Goal: Transaction & Acquisition: Purchase product/service

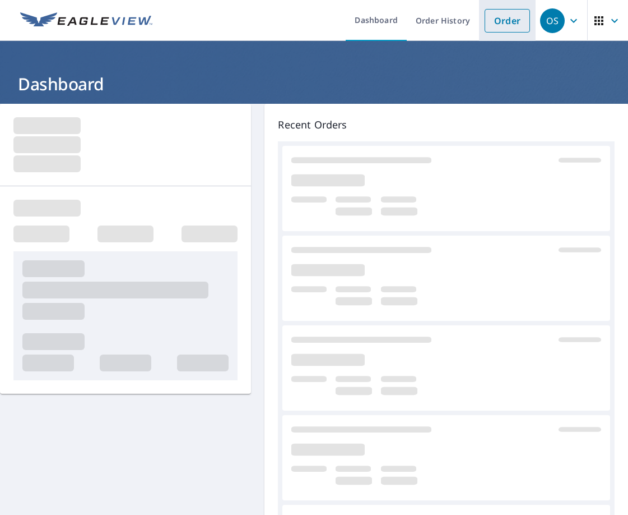
click at [507, 21] on link "Order" at bounding box center [507, 21] width 45 height 24
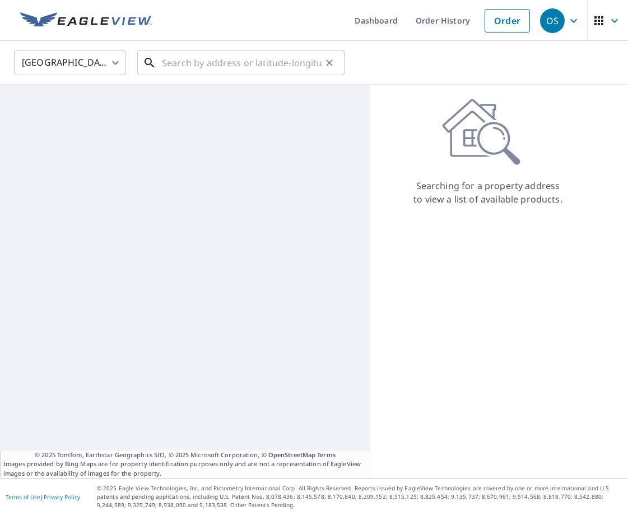
click at [293, 67] on input "text" at bounding box center [242, 62] width 160 height 31
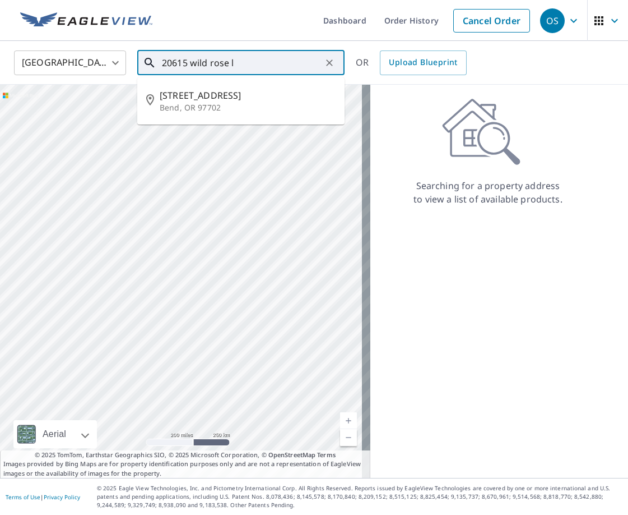
click at [203, 80] on ul "[STREET_ADDRESS]" at bounding box center [240, 100] width 207 height 47
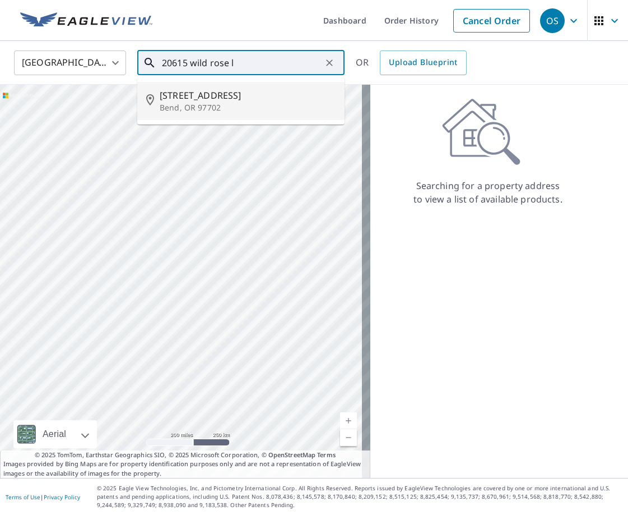
click at [209, 93] on span "[STREET_ADDRESS]" at bounding box center [248, 95] width 176 height 13
type input "[STREET_ADDRESS]"
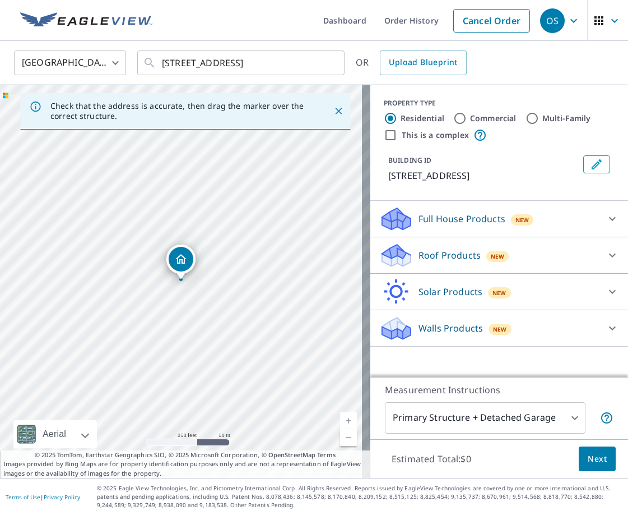
click at [442, 253] on p "Roof Products" at bounding box center [450, 254] width 62 height 13
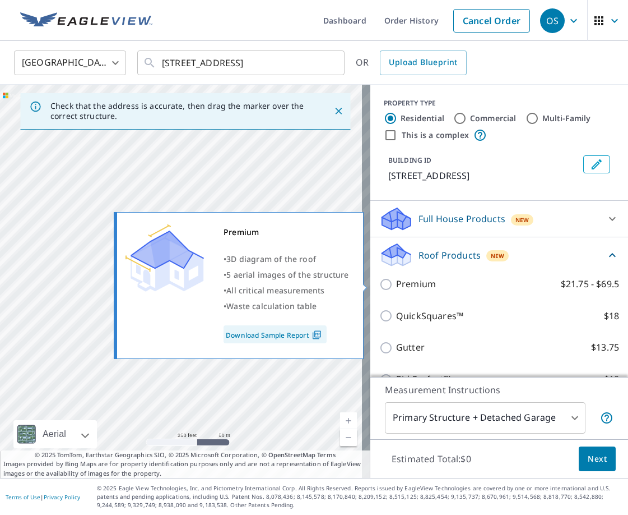
click at [420, 283] on p "Premium" at bounding box center [416, 284] width 40 height 14
click at [396, 283] on input "Premium $21.75 - $69.5" at bounding box center [387, 283] width 17 height 13
checkbox input "true"
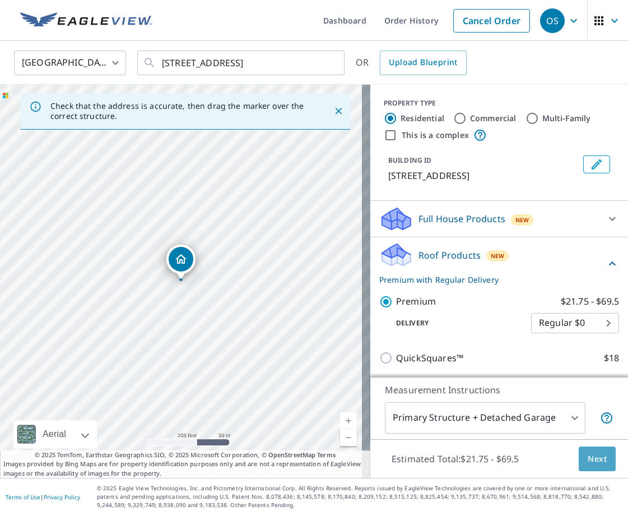
click at [591, 453] on span "Next" at bounding box center [597, 459] width 19 height 14
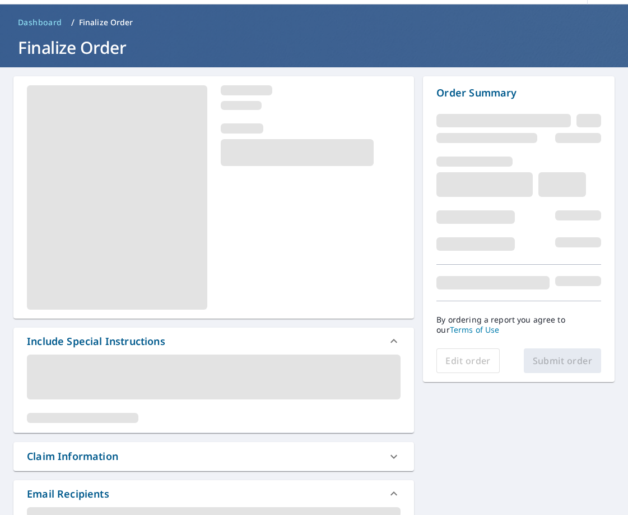
scroll to position [56, 0]
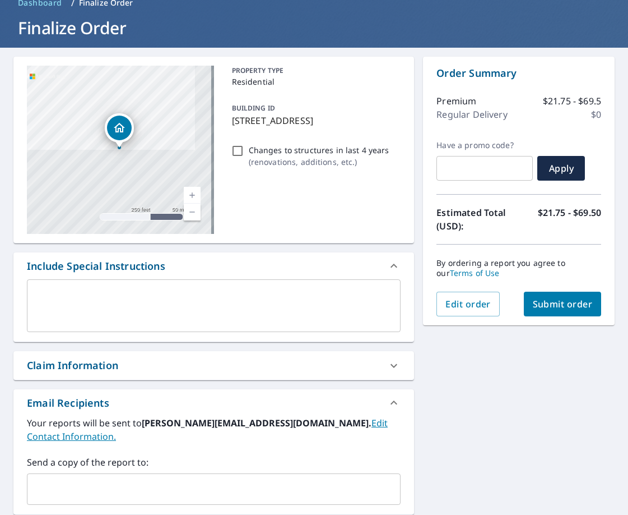
click at [103, 368] on div "Claim Information" at bounding box center [72, 365] width 91 height 15
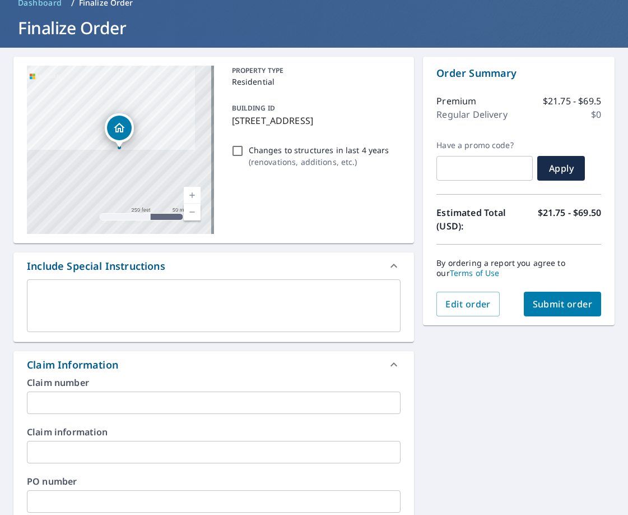
click at [120, 401] on input "text" at bounding box center [214, 402] width 374 height 22
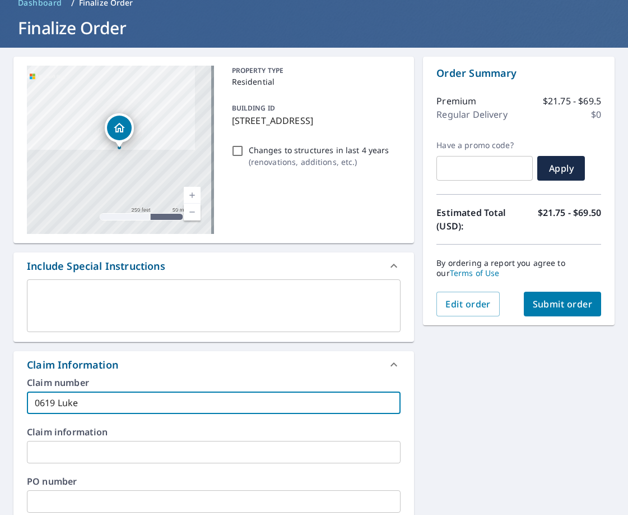
type input "0619 Luke"
click at [563, 305] on span "Submit order" at bounding box center [563, 304] width 60 height 12
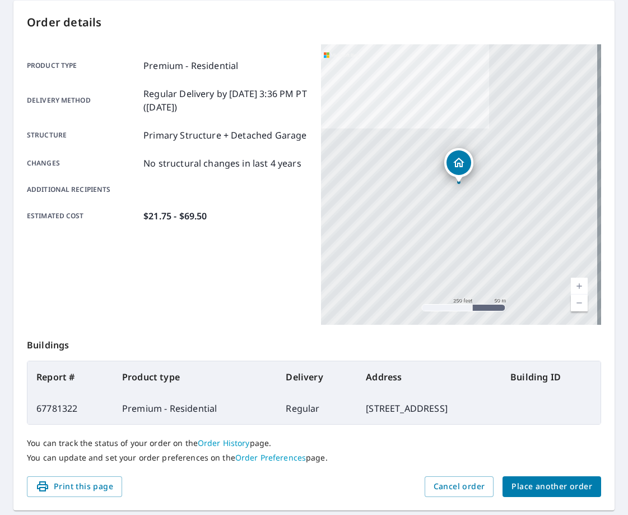
scroll to position [154, 0]
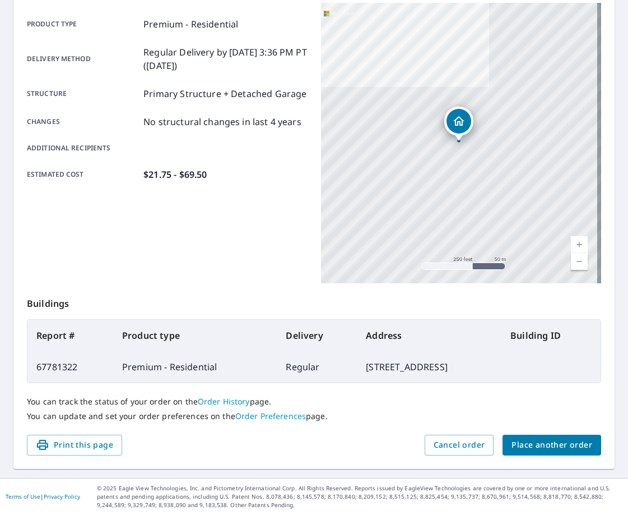
click at [528, 441] on span "Place another order" at bounding box center [552, 445] width 81 height 14
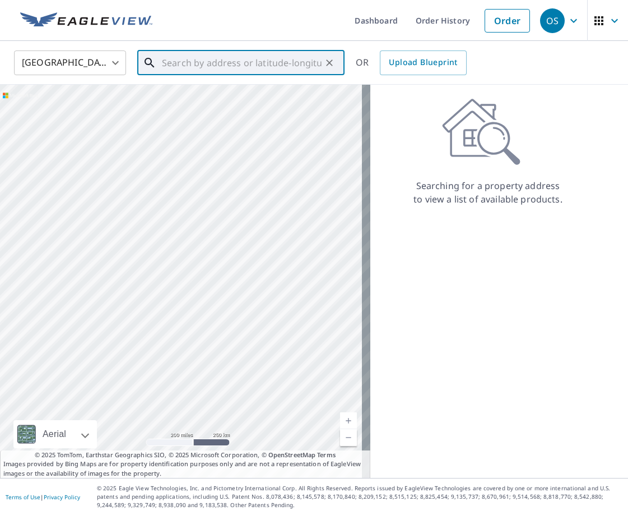
click at [295, 68] on input "text" at bounding box center [242, 62] width 160 height 31
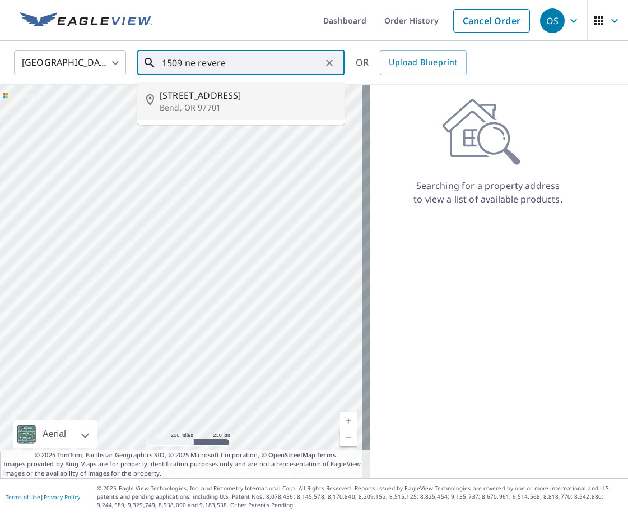
click at [224, 101] on span "[STREET_ADDRESS]" at bounding box center [248, 95] width 176 height 13
type input "[STREET_ADDRESS]"
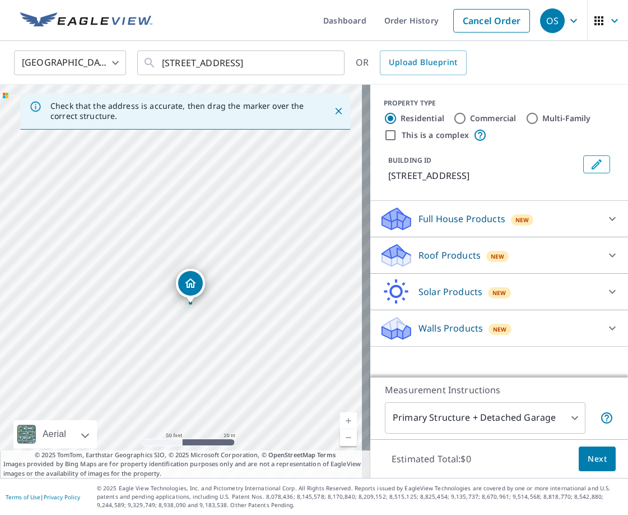
click at [422, 257] on p "Roof Products" at bounding box center [450, 254] width 62 height 13
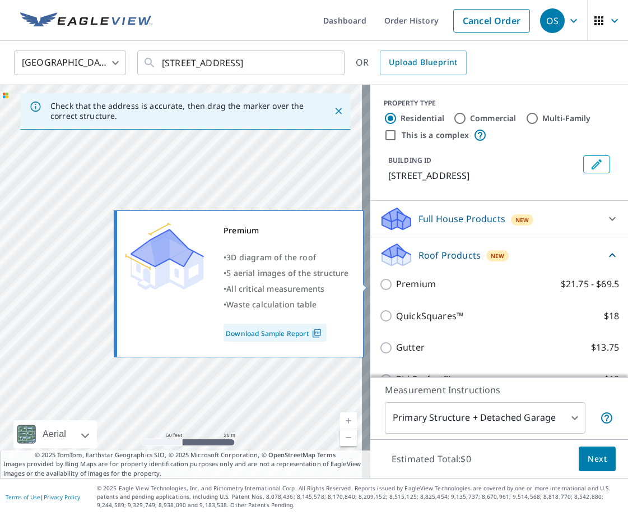
click at [413, 286] on p "Premium" at bounding box center [416, 284] width 40 height 14
click at [396, 286] on input "Premium $21.75 - $69.5" at bounding box center [387, 283] width 17 height 13
checkbox input "true"
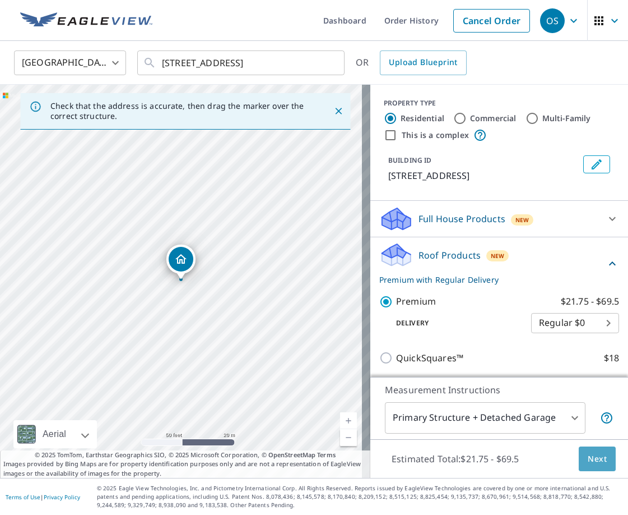
click at [588, 456] on span "Next" at bounding box center [597, 459] width 19 height 14
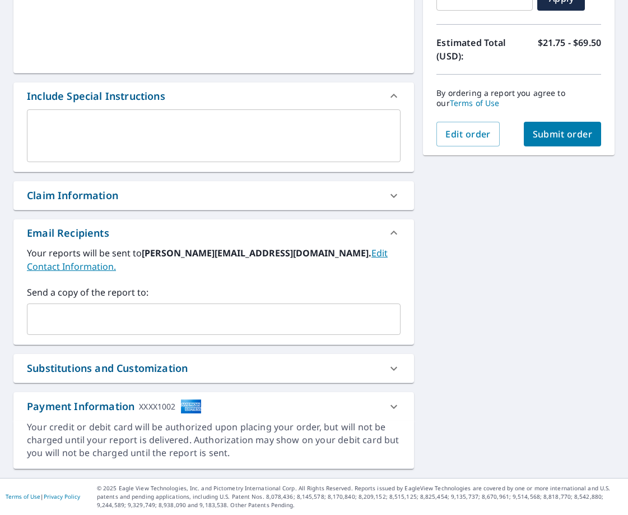
scroll to position [212, 0]
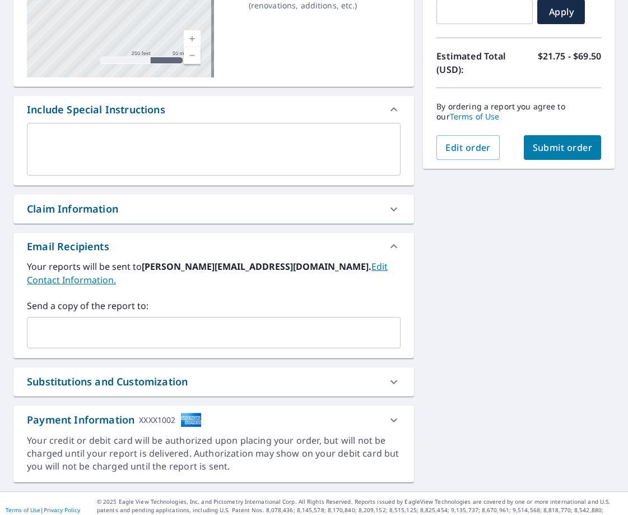
click at [108, 216] on div "Claim Information" at bounding box center [213, 209] width 401 height 29
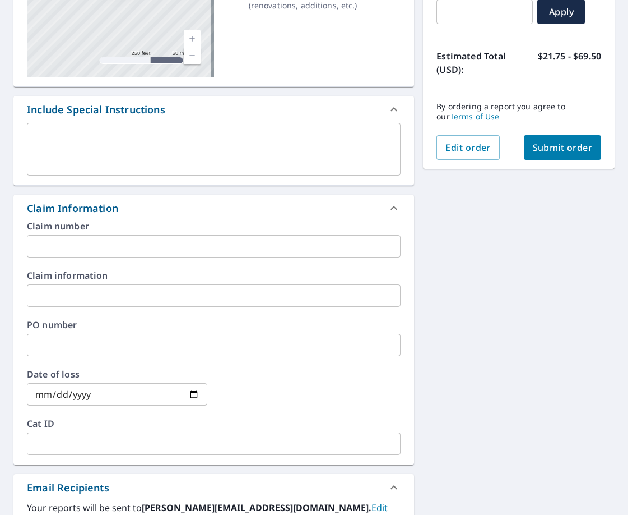
click at [114, 251] on input "text" at bounding box center [214, 246] width 374 height 22
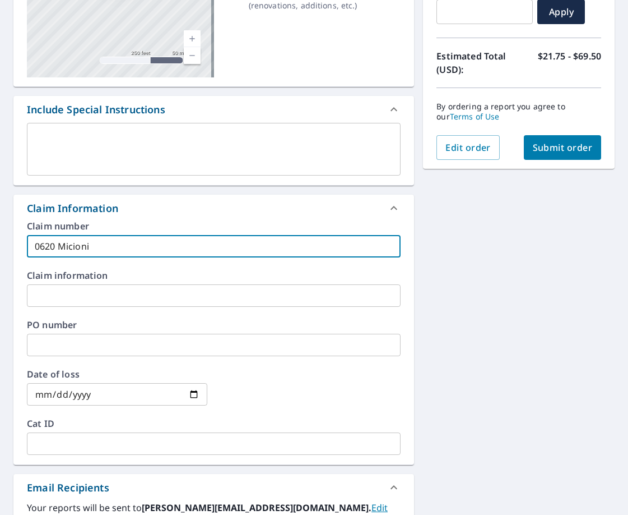
type input "0620 Micioni"
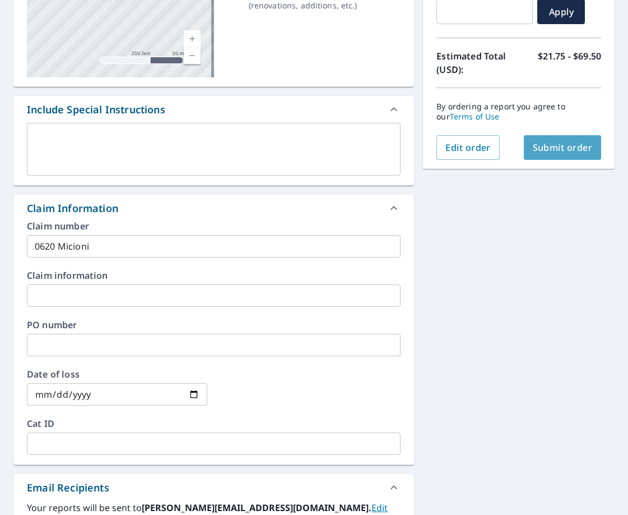
click at [567, 151] on span "Submit order" at bounding box center [563, 147] width 60 height 12
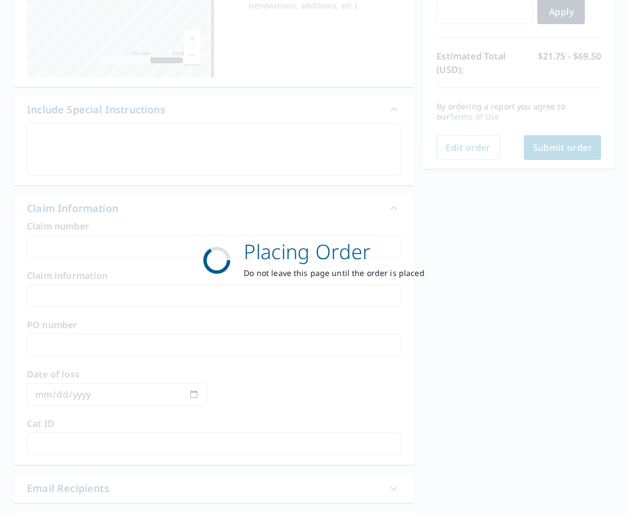
scroll to position [154, 0]
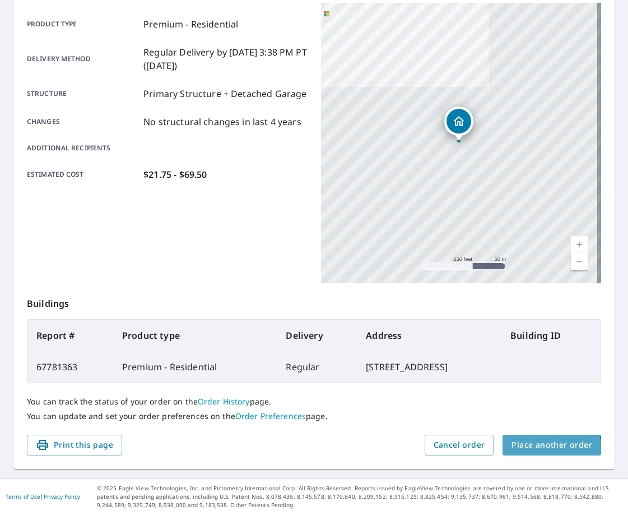
click at [537, 450] on span "Place another order" at bounding box center [552, 445] width 81 height 14
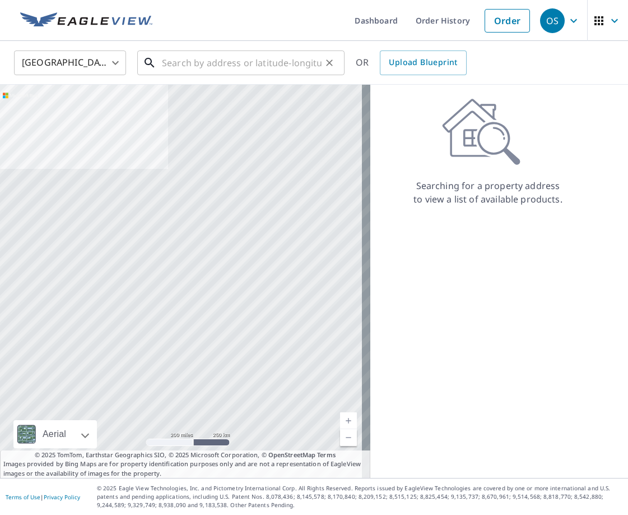
click at [217, 66] on input "text" at bounding box center [242, 62] width 160 height 31
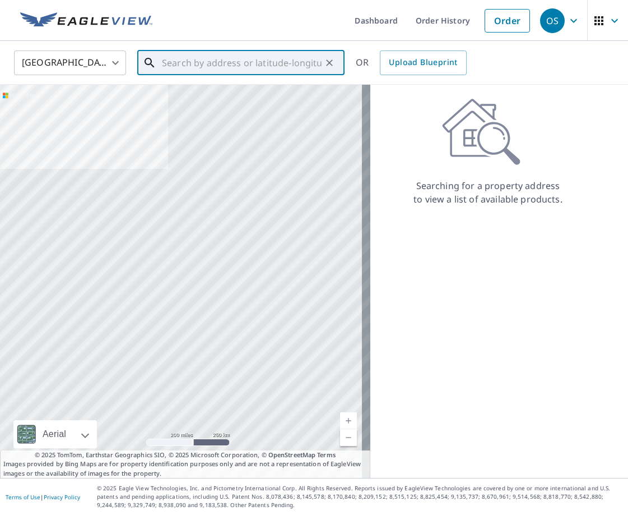
paste input "[STREET_ADDRESS][PERSON_NAME]"
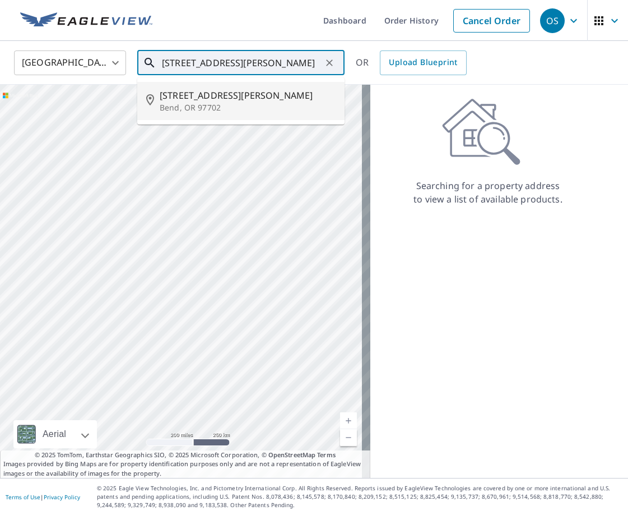
click at [202, 95] on span "[STREET_ADDRESS][PERSON_NAME]" at bounding box center [248, 95] width 176 height 13
type input "[STREET_ADDRESS][PERSON_NAME]"
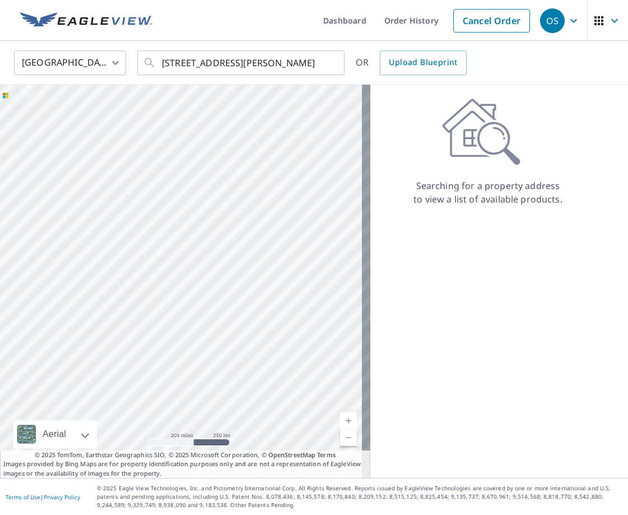
scroll to position [0, 0]
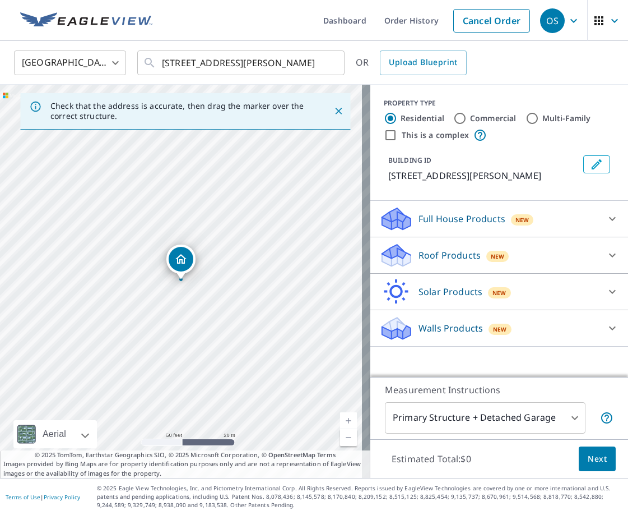
click at [442, 219] on p "Full House Products" at bounding box center [462, 218] width 87 height 13
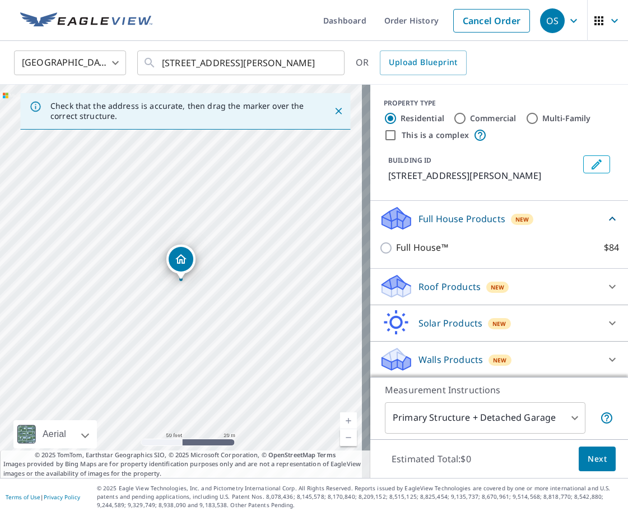
click at [434, 284] on p "Roof Products" at bounding box center [450, 286] width 62 height 13
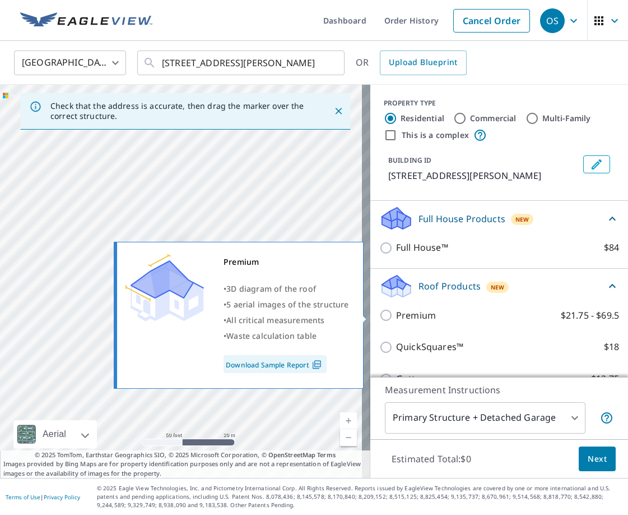
click at [424, 314] on p "Premium" at bounding box center [416, 315] width 40 height 14
click at [396, 314] on input "Premium $21.75 - $69.5" at bounding box center [387, 314] width 17 height 13
checkbox input "true"
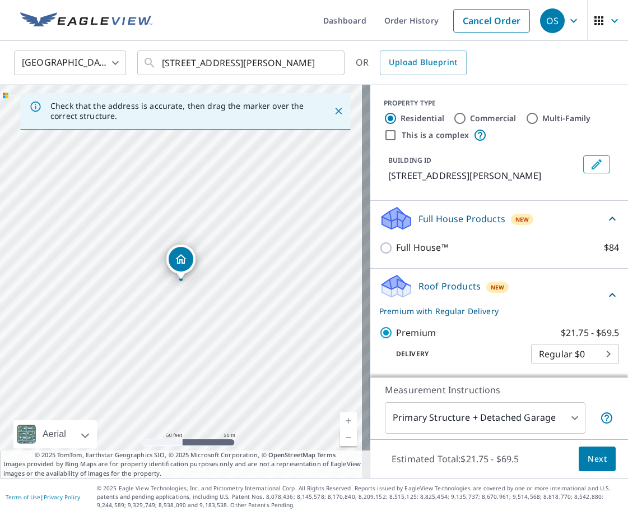
click at [589, 456] on span "Next" at bounding box center [597, 459] width 19 height 14
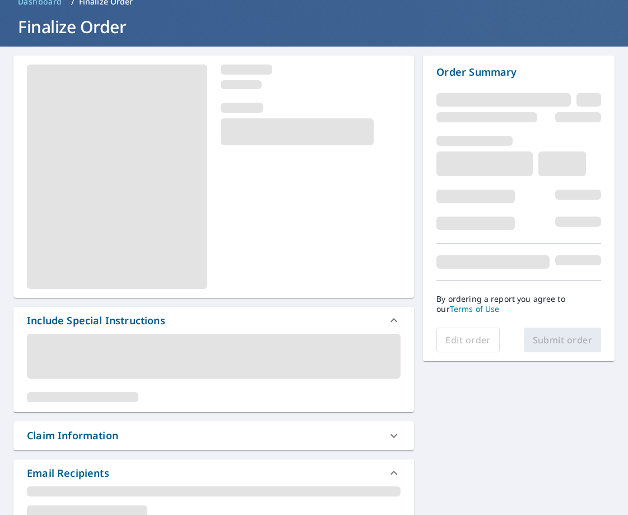
scroll to position [112, 0]
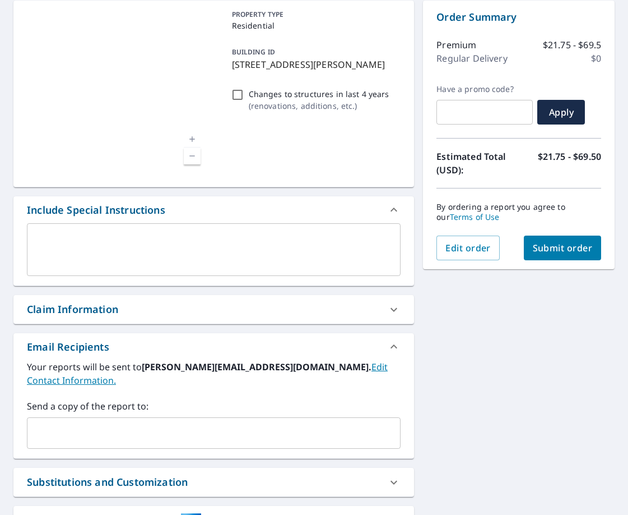
click at [100, 316] on div "Claim Information" at bounding box center [72, 309] width 91 height 15
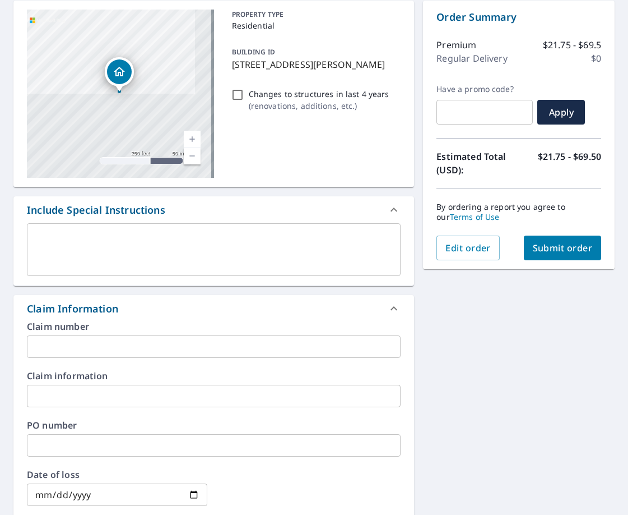
click at [116, 341] on input "text" at bounding box center [214, 346] width 374 height 22
click at [86, 346] on input "0693 [PERSON_NAME]" at bounding box center [214, 346] width 374 height 22
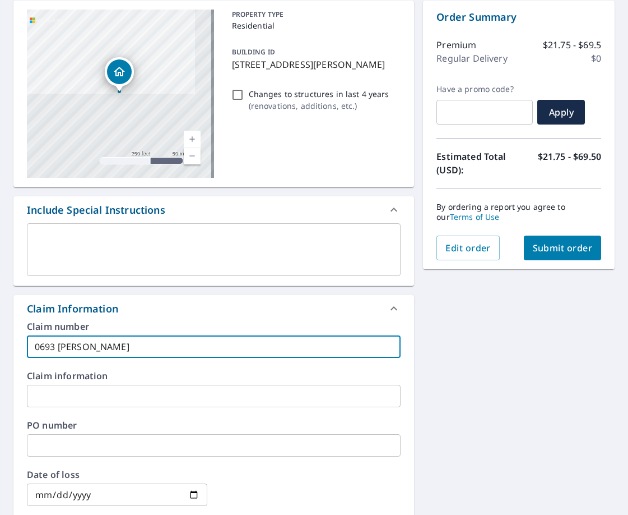
type input "0693 [PERSON_NAME]"
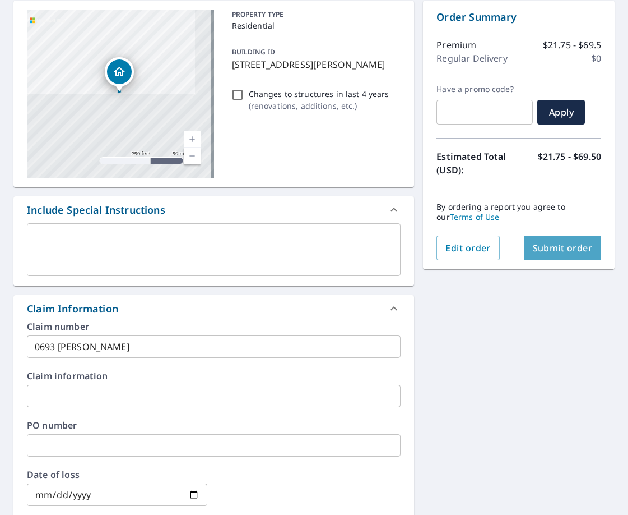
click at [554, 243] on span "Submit order" at bounding box center [563, 248] width 60 height 12
